Goal: Task Accomplishment & Management: Manage account settings

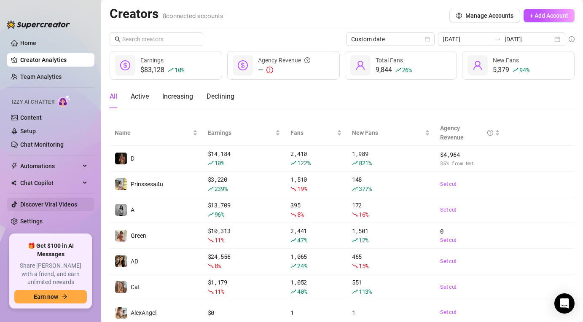
scroll to position [48, 0]
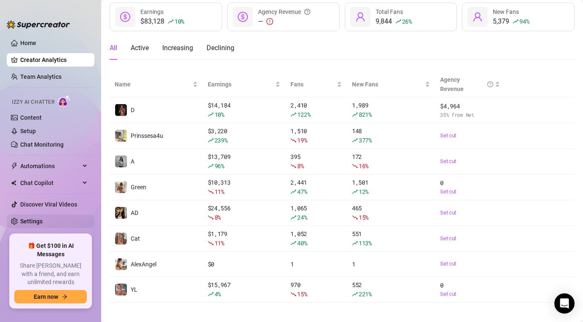
click at [37, 222] on link "Settings" at bounding box center [31, 221] width 22 height 7
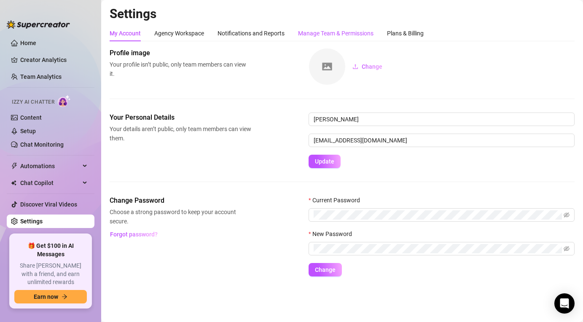
click at [344, 31] on div "Manage Team & Permissions" at bounding box center [335, 33] width 75 height 9
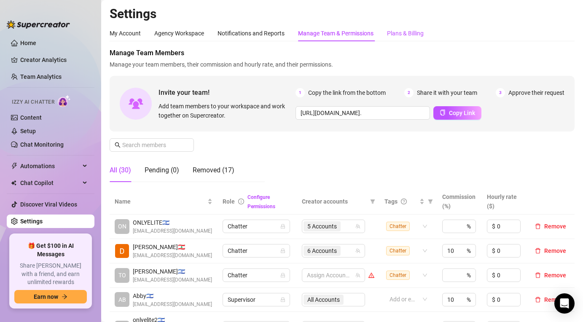
click at [403, 30] on div "Plans & Billing" at bounding box center [405, 33] width 37 height 9
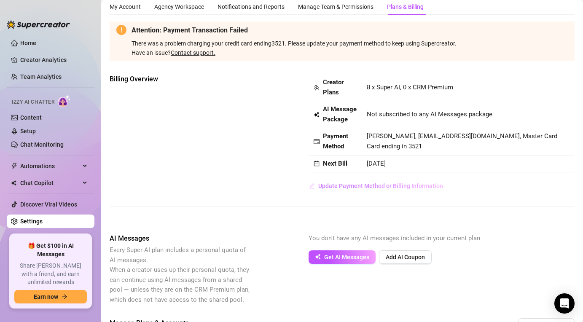
scroll to position [26, 0]
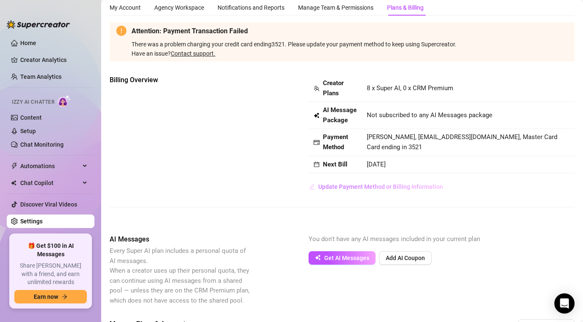
click at [376, 190] on span "Update Payment Method or Billing Information" at bounding box center [380, 186] width 125 height 7
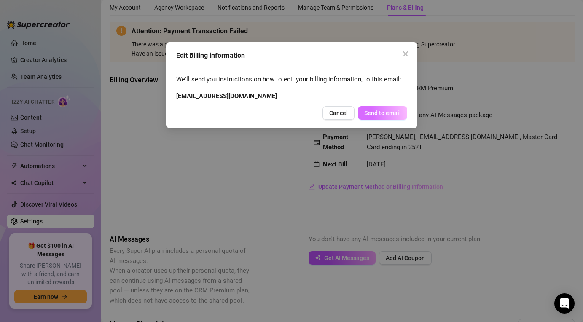
click at [387, 117] on button "Send to email" at bounding box center [382, 112] width 49 height 13
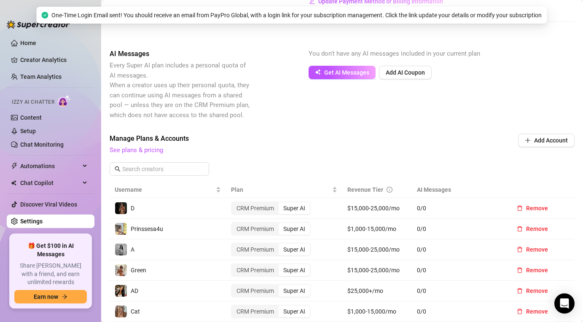
scroll to position [218, 0]
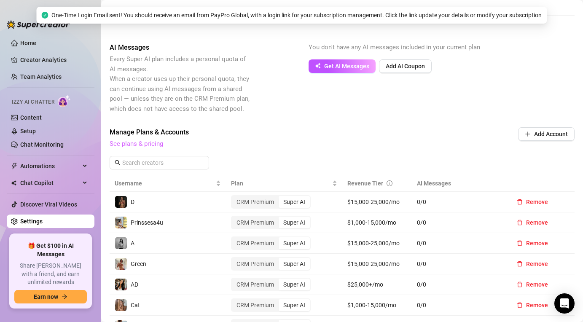
click at [145, 148] on link "See plans & pricing" at bounding box center [137, 144] width 54 height 8
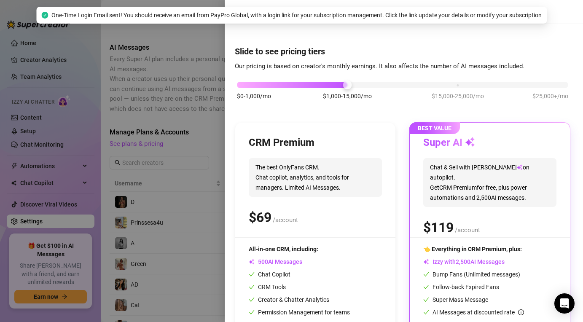
click at [169, 145] on div at bounding box center [291, 161] width 583 height 322
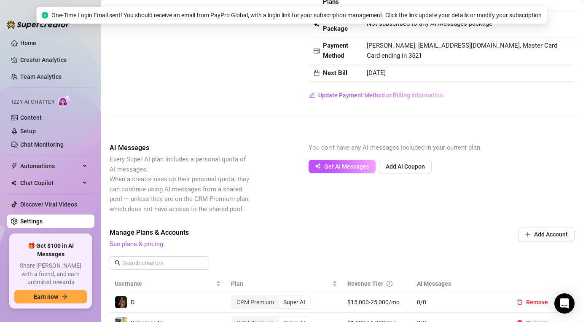
scroll to position [150, 0]
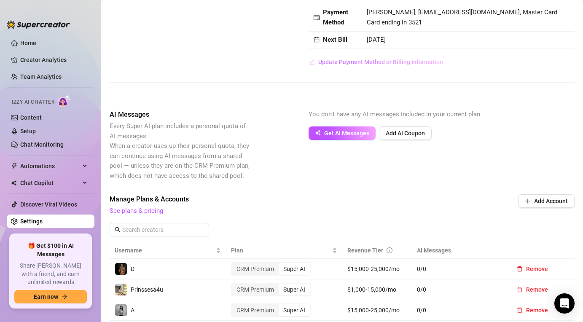
click at [357, 65] on span "Update Payment Method or Billing Information" at bounding box center [380, 62] width 125 height 7
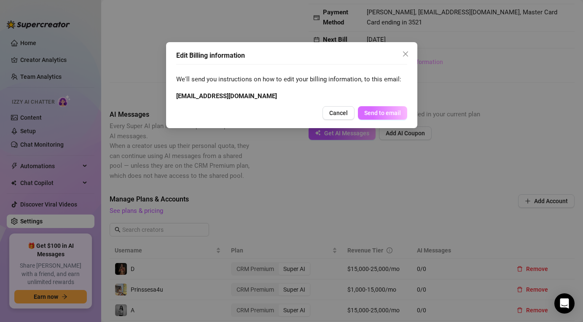
click at [373, 114] on span "Send to email" at bounding box center [382, 113] width 37 height 7
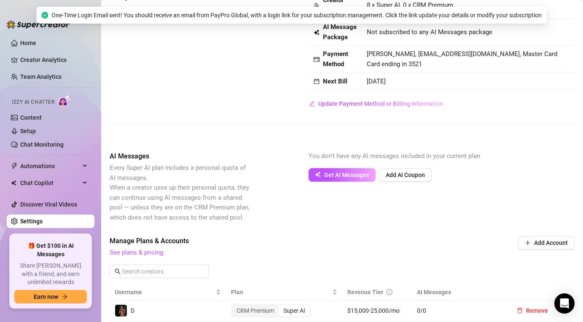
scroll to position [0, 0]
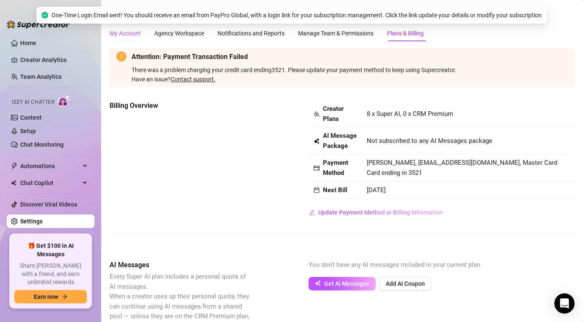
click at [135, 34] on div "My Account" at bounding box center [125, 33] width 31 height 9
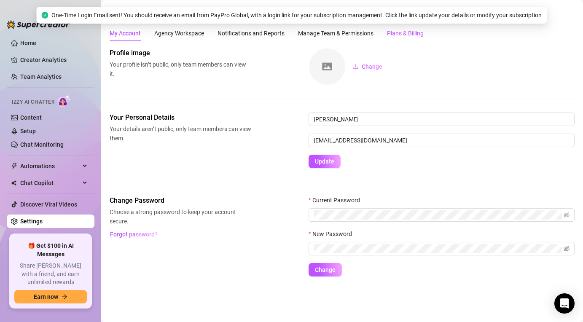
click at [408, 32] on div "Plans & Billing" at bounding box center [405, 33] width 37 height 9
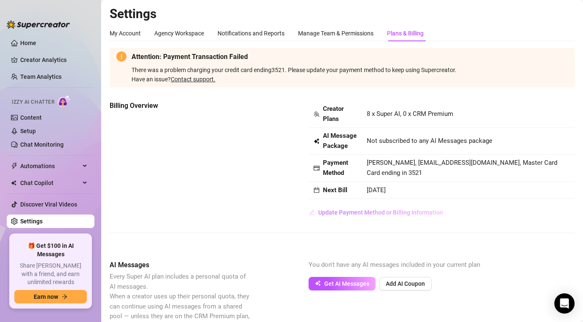
click at [351, 216] on span "Update Payment Method or Billing Information" at bounding box center [380, 212] width 125 height 7
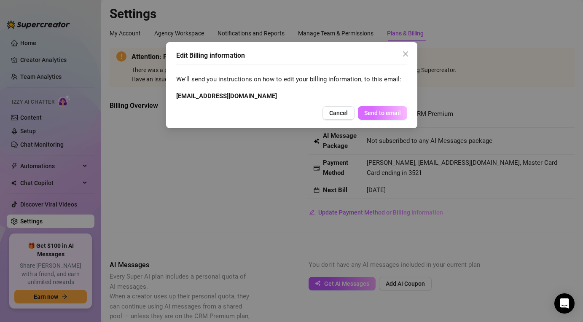
click at [380, 115] on span "Send to email" at bounding box center [382, 113] width 37 height 7
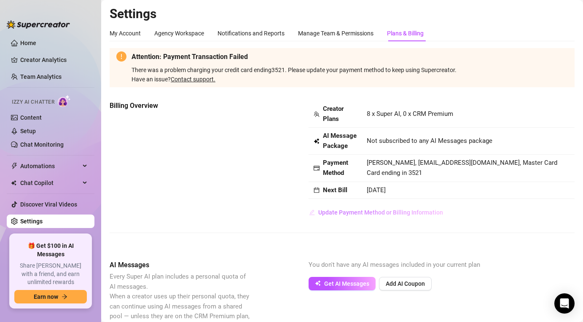
click at [332, 216] on span "Update Payment Method or Billing Information" at bounding box center [380, 212] width 125 height 7
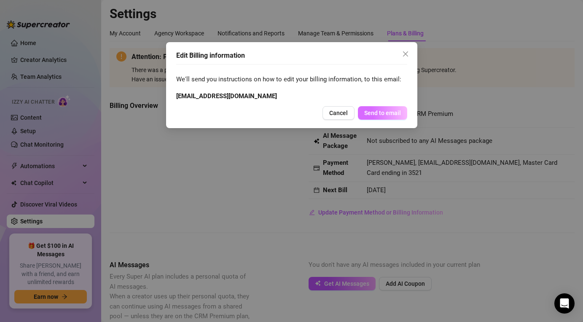
click at [384, 108] on button "Send to email" at bounding box center [382, 112] width 49 height 13
